Goal: Transaction & Acquisition: Subscribe to service/newsletter

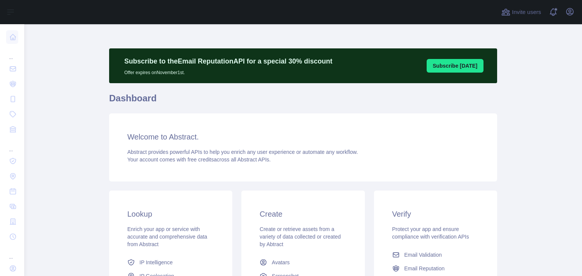
click at [397, 217] on h3 "Verify" at bounding box center [435, 214] width 87 height 11
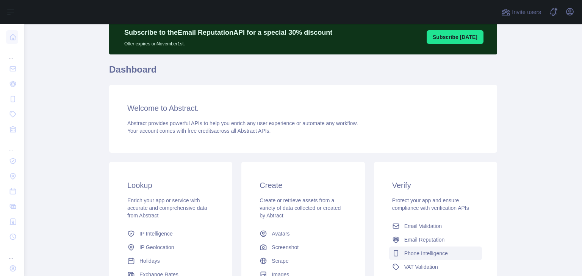
scroll to position [30, 0]
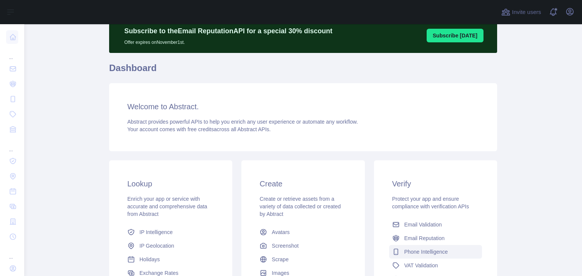
click at [415, 253] on span "Phone Intelligence" at bounding box center [426, 252] width 44 height 8
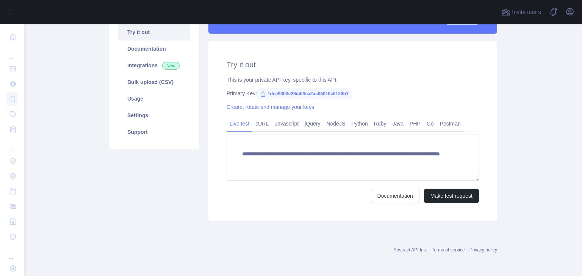
scroll to position [118, 0]
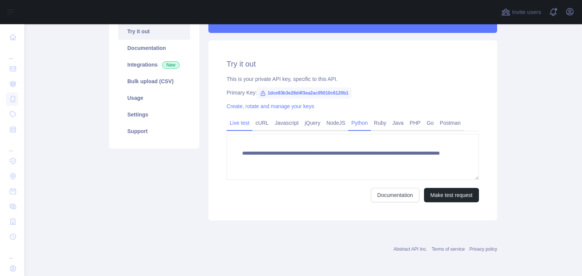
click at [350, 125] on link "Python" at bounding box center [359, 123] width 23 height 12
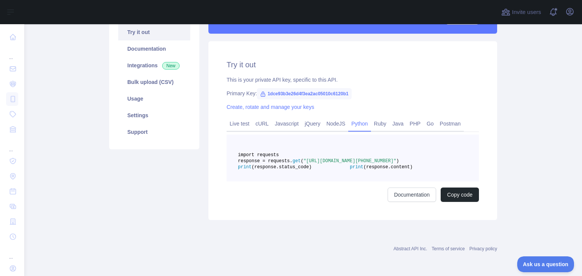
scroll to position [0, 0]
click at [575, 37] on main "Subscribe to the Email Reputation API for a special 30 % discount Offer expires…" at bounding box center [302, 150] width 557 height 252
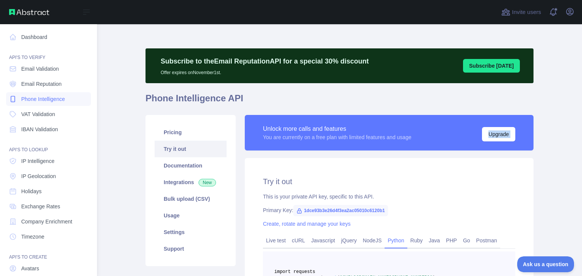
click at [41, 102] on span "Phone Intelligence" at bounding box center [43, 99] width 44 height 8
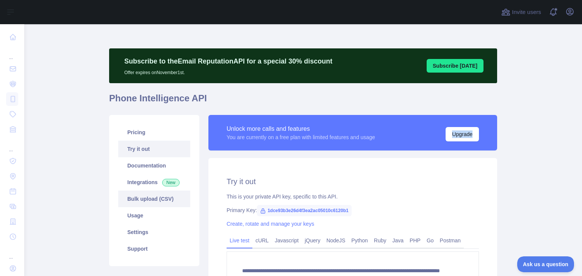
click at [144, 202] on link "Bulk upload (CSV)" at bounding box center [154, 199] width 72 height 17
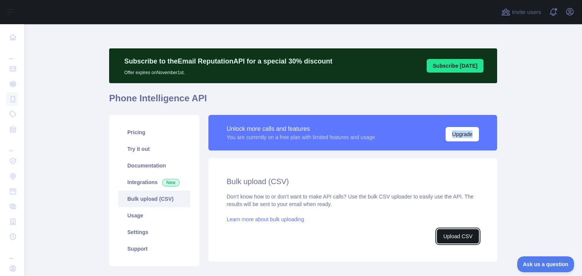
click at [455, 233] on button "Upload CSV" at bounding box center [458, 237] width 42 height 14
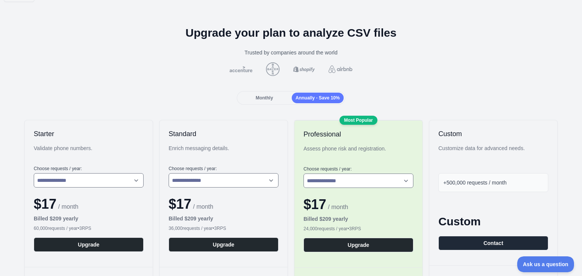
scroll to position [10, 0]
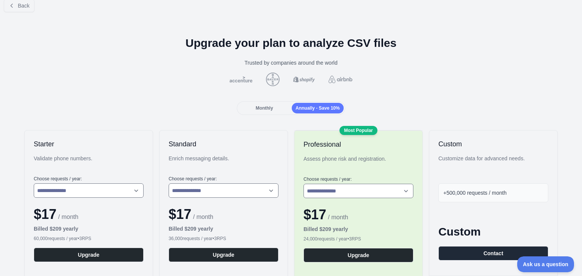
click at [274, 110] on div "Monthly" at bounding box center [264, 108] width 52 height 11
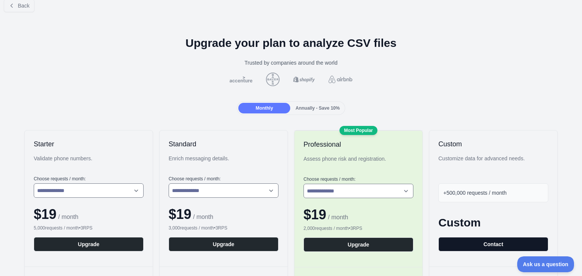
click at [479, 243] on button "Contact" at bounding box center [493, 244] width 110 height 14
